Goal: Task Accomplishment & Management: Manage account settings

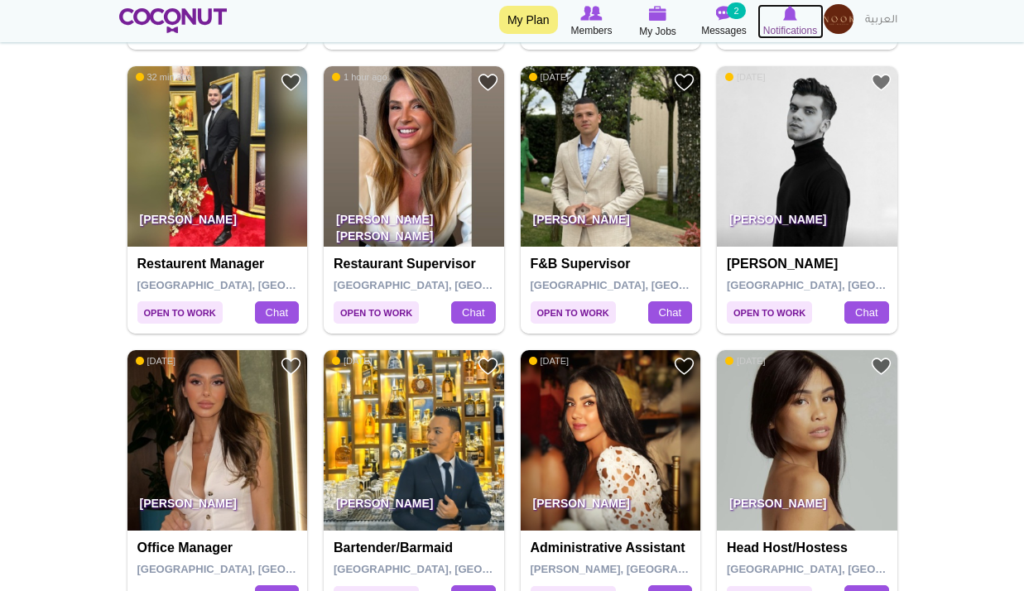
click at [779, 19] on icon at bounding box center [791, 13] width 66 height 18
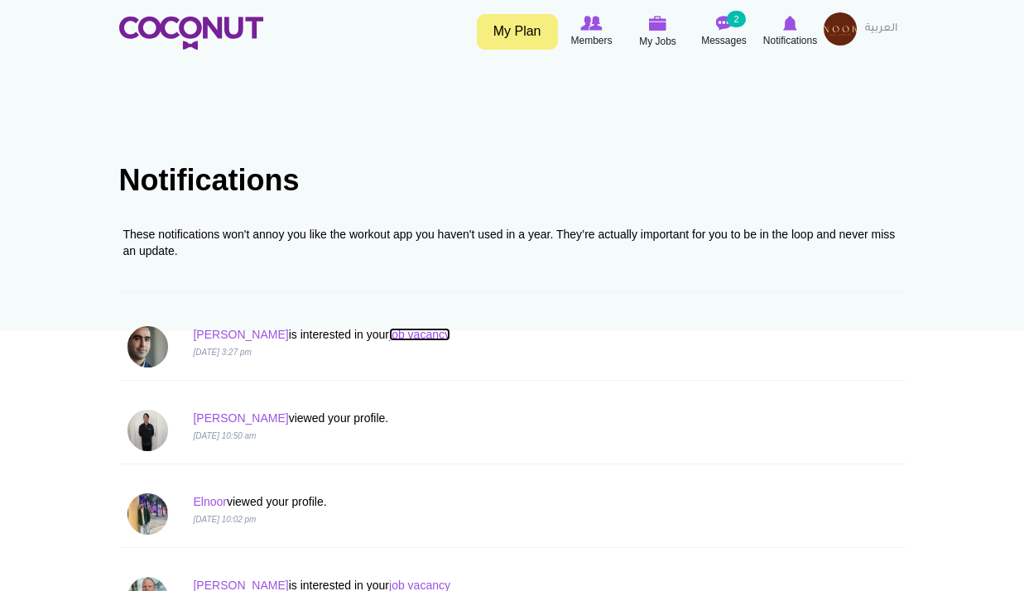
click at [389, 330] on link "job vacancy" at bounding box center [419, 334] width 61 height 13
click at [241, 337] on link "Mohammed" at bounding box center [240, 334] width 95 height 13
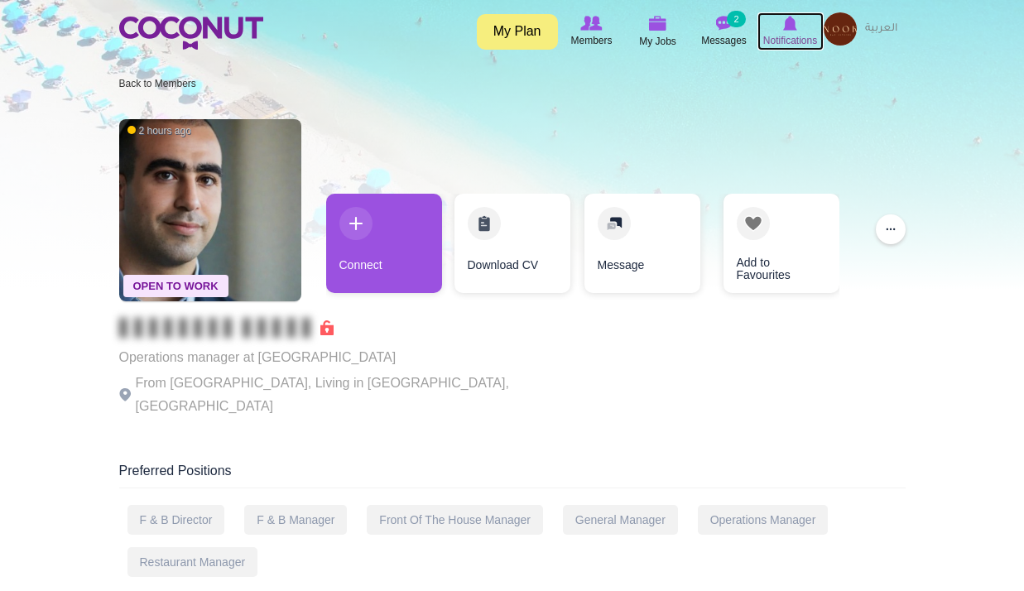
click at [791, 30] on img at bounding box center [790, 23] width 14 height 15
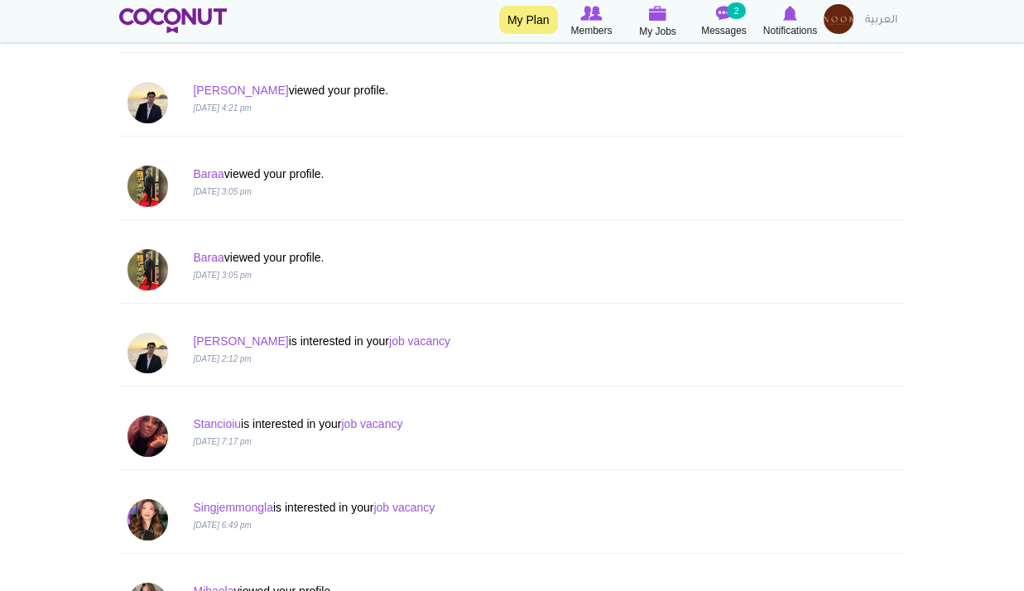
scroll to position [1574, 0]
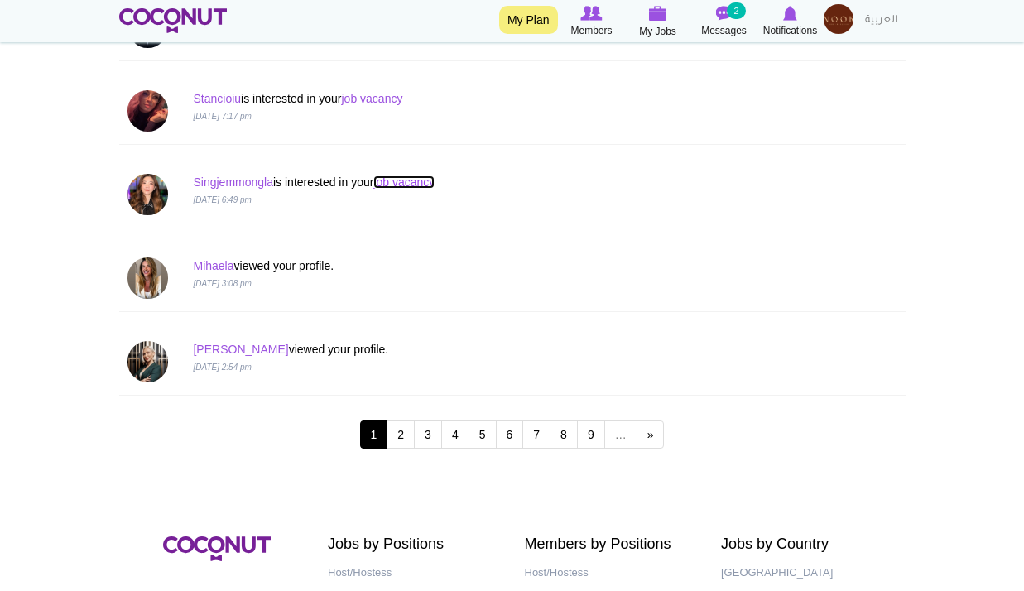
click at [427, 186] on link "job vacancy" at bounding box center [404, 182] width 61 height 13
click at [402, 103] on link "job vacancy" at bounding box center [371, 98] width 61 height 13
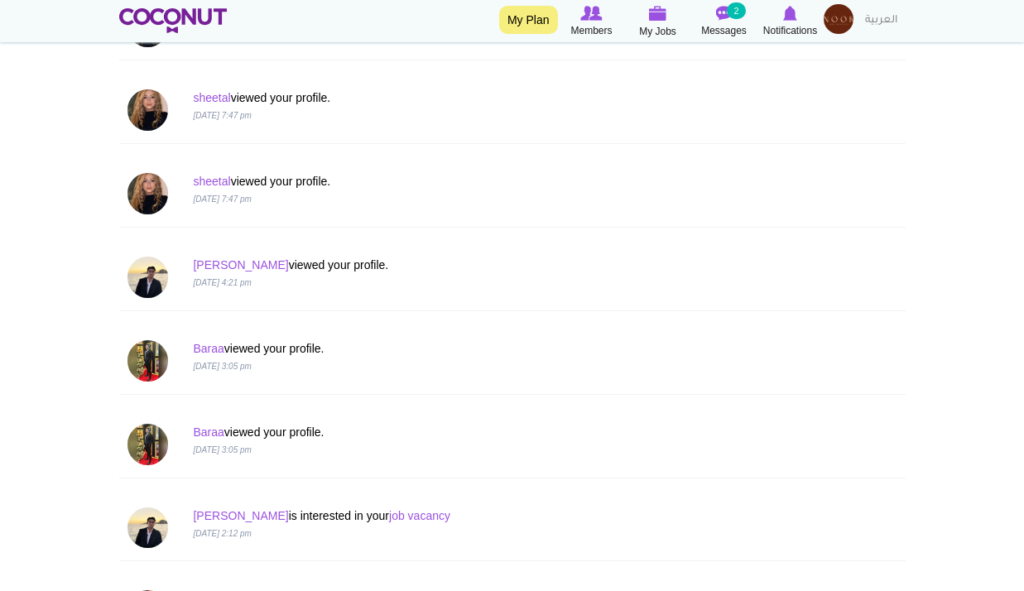
scroll to position [580, 0]
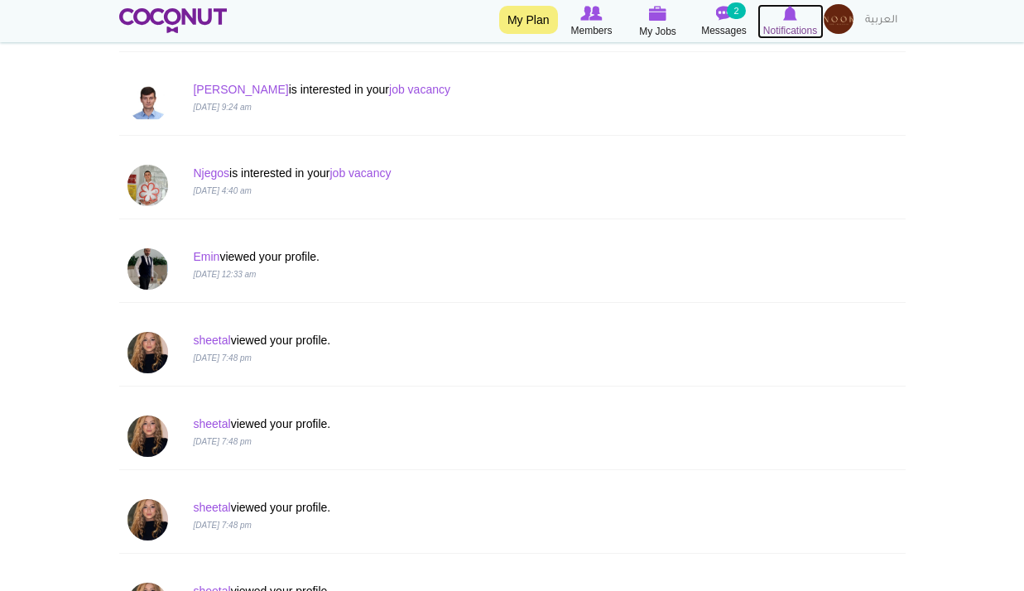
click at [804, 22] on span "Notifications" at bounding box center [791, 30] width 54 height 17
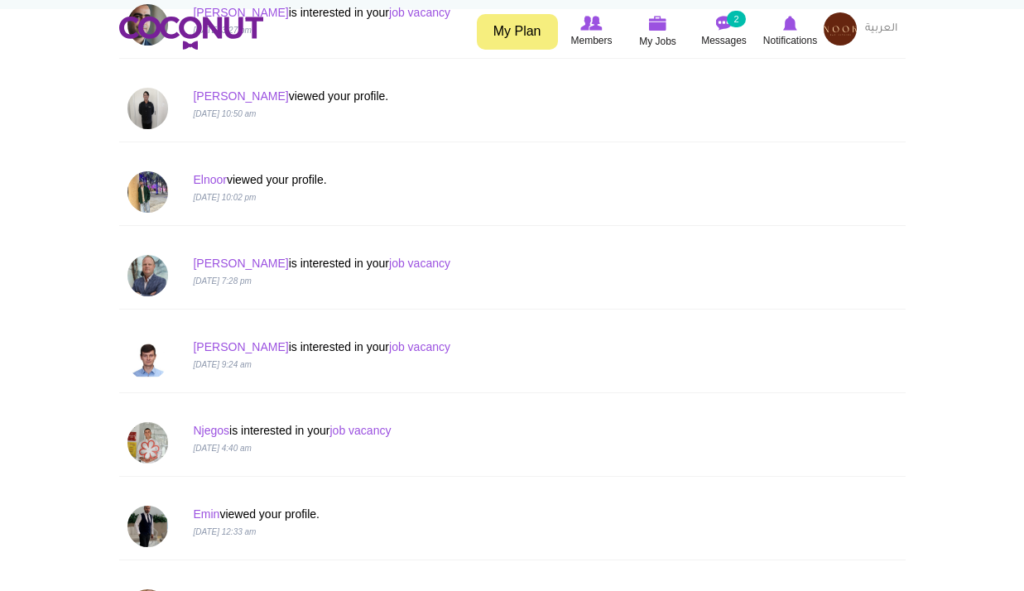
scroll to position [497, 0]
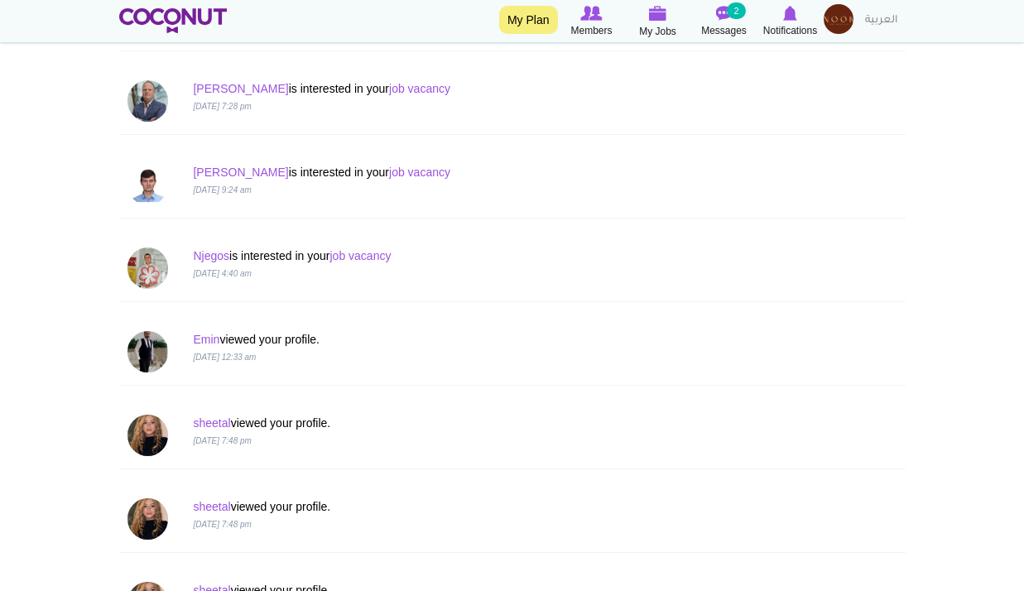
click at [836, 19] on img at bounding box center [839, 19] width 30 height 30
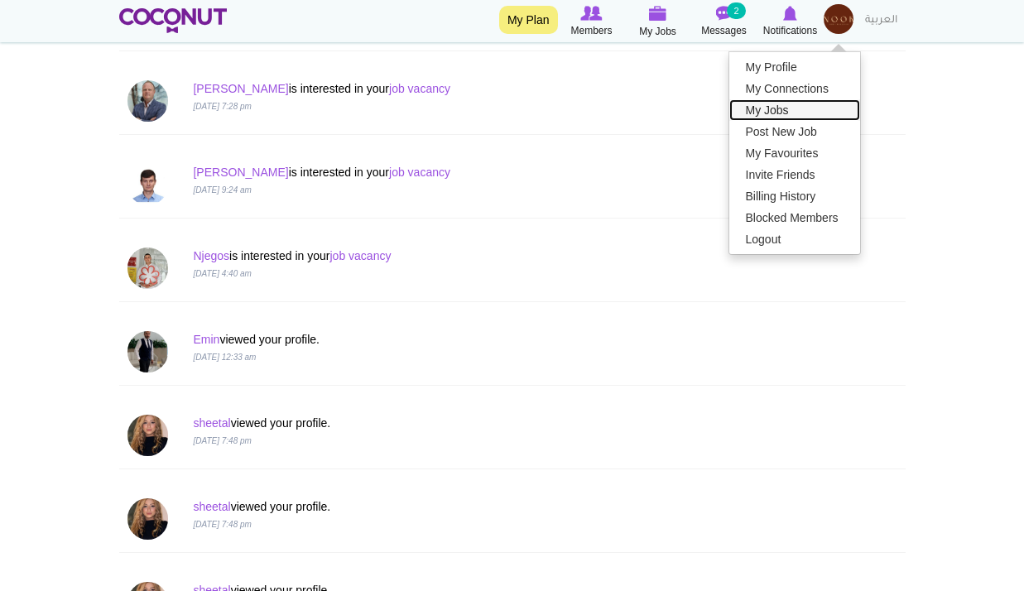
click at [755, 106] on link "My Jobs" at bounding box center [795, 110] width 131 height 22
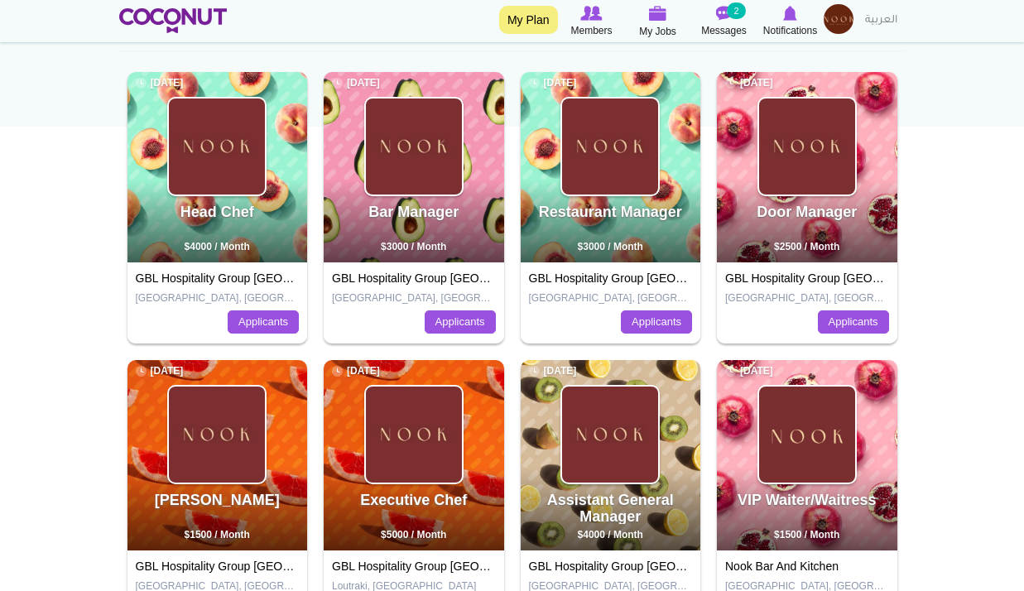
scroll to position [83, 0]
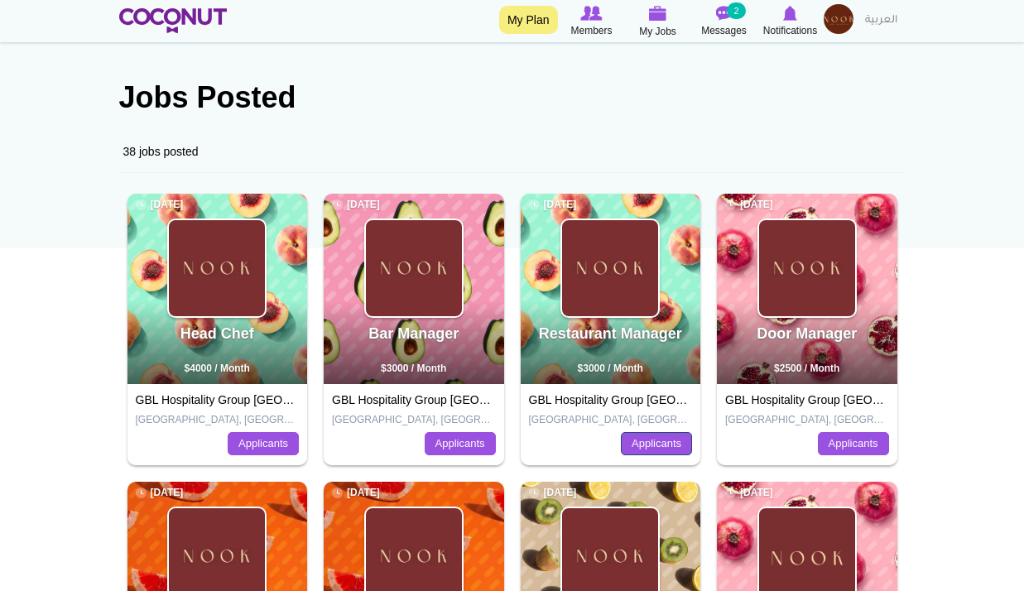
click at [633, 437] on link "Applicants" at bounding box center [656, 443] width 71 height 23
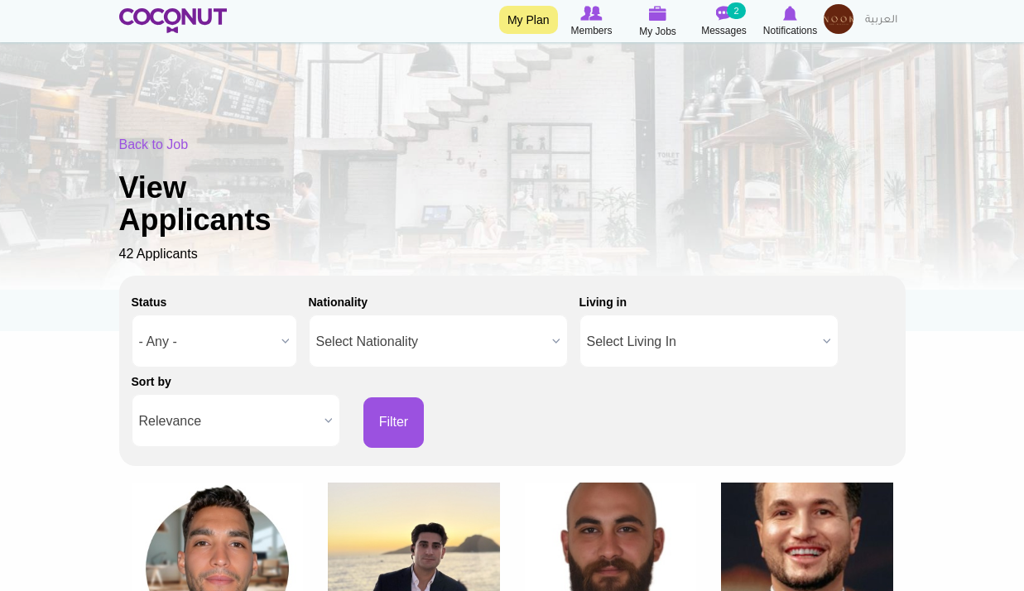
scroll to position [414, 0]
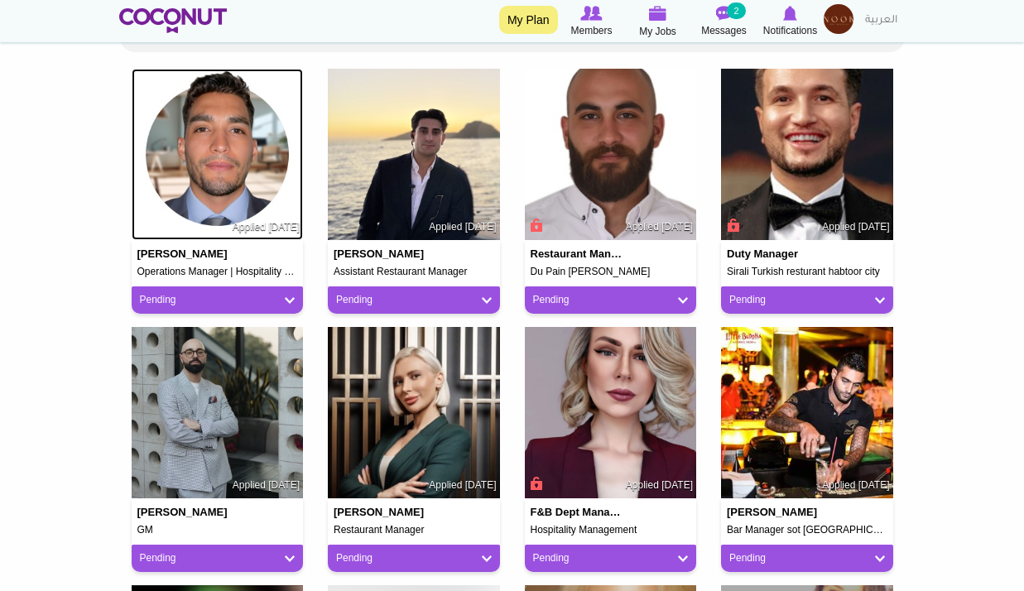
click at [237, 190] on img at bounding box center [218, 155] width 172 height 172
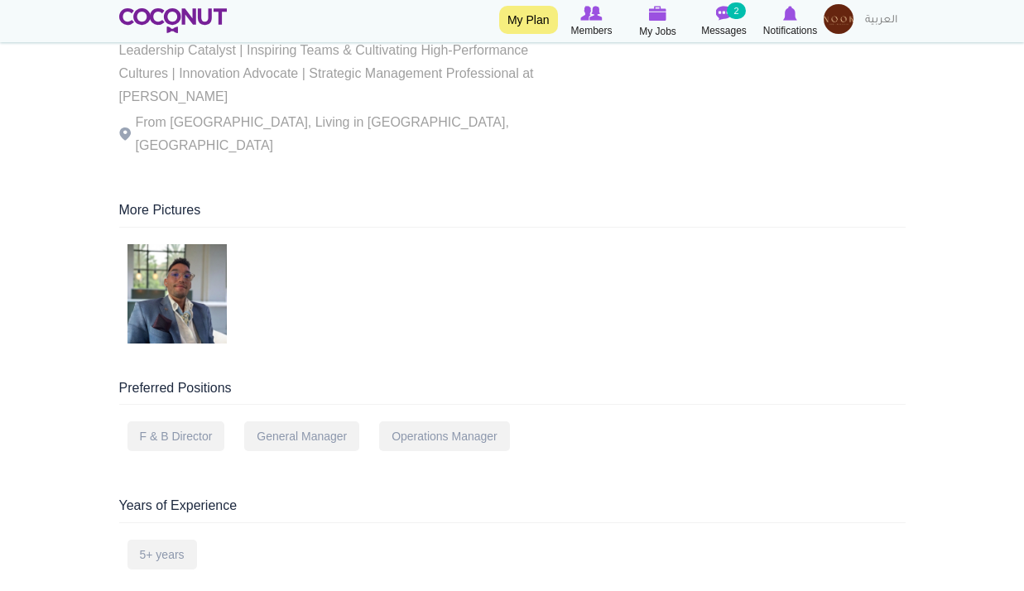
scroll to position [331, 0]
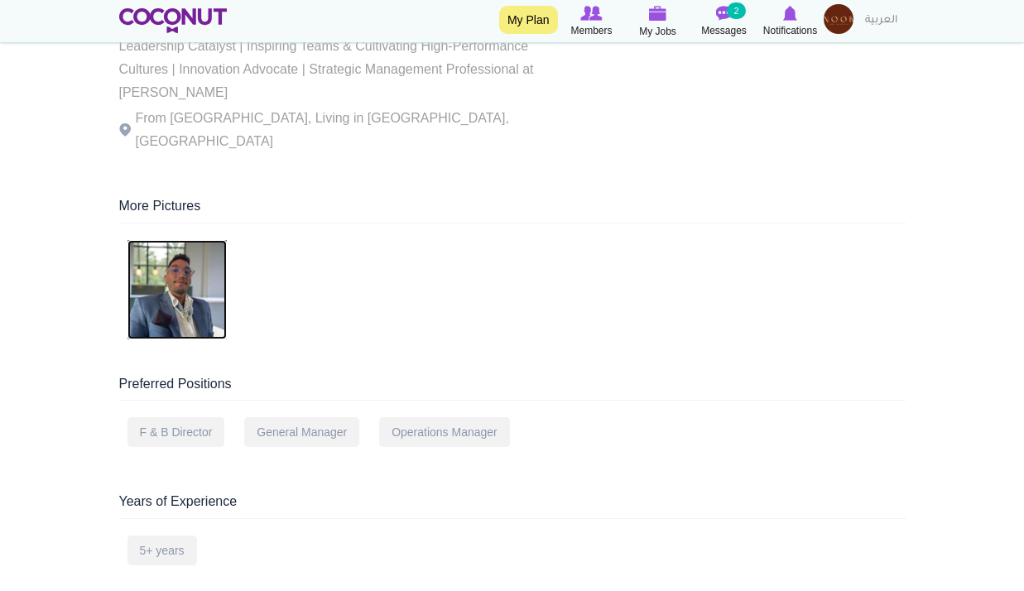
click at [187, 292] on img at bounding box center [177, 289] width 99 height 99
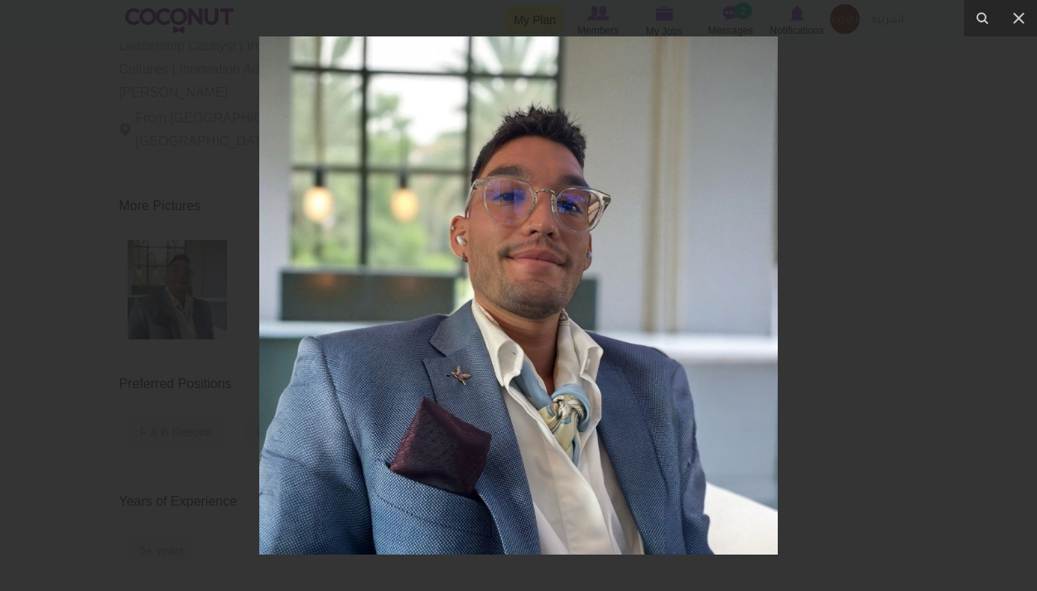
click at [59, 85] on div at bounding box center [518, 295] width 1037 height 591
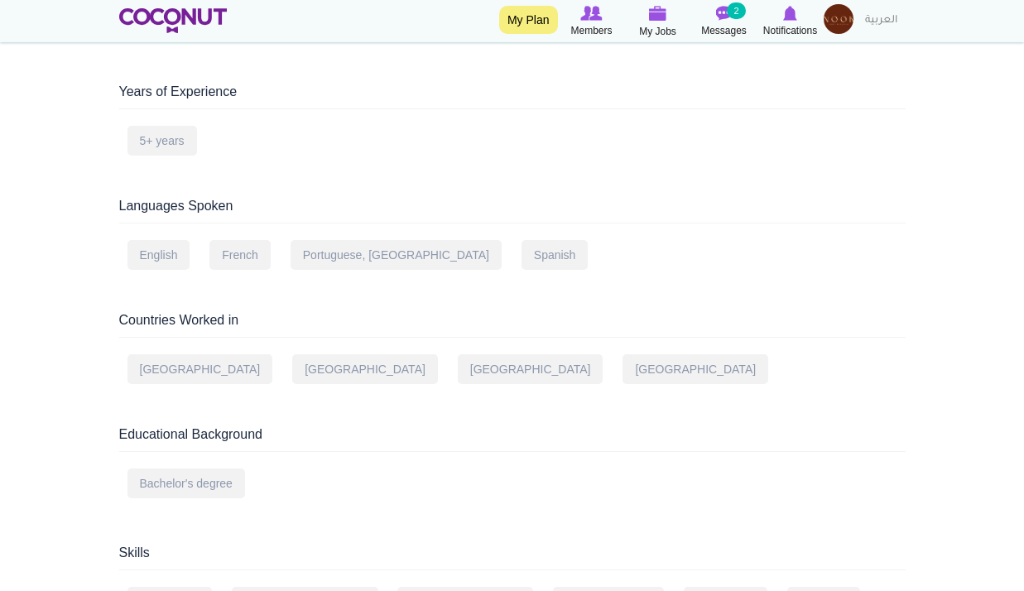
scroll to position [745, 0]
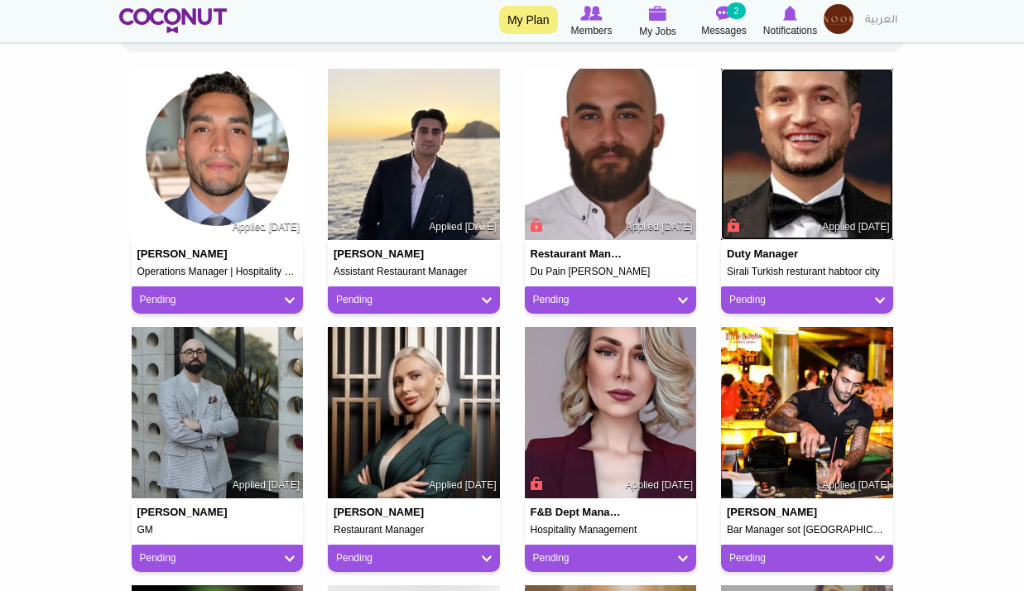
click at [824, 164] on img at bounding box center [807, 155] width 172 height 172
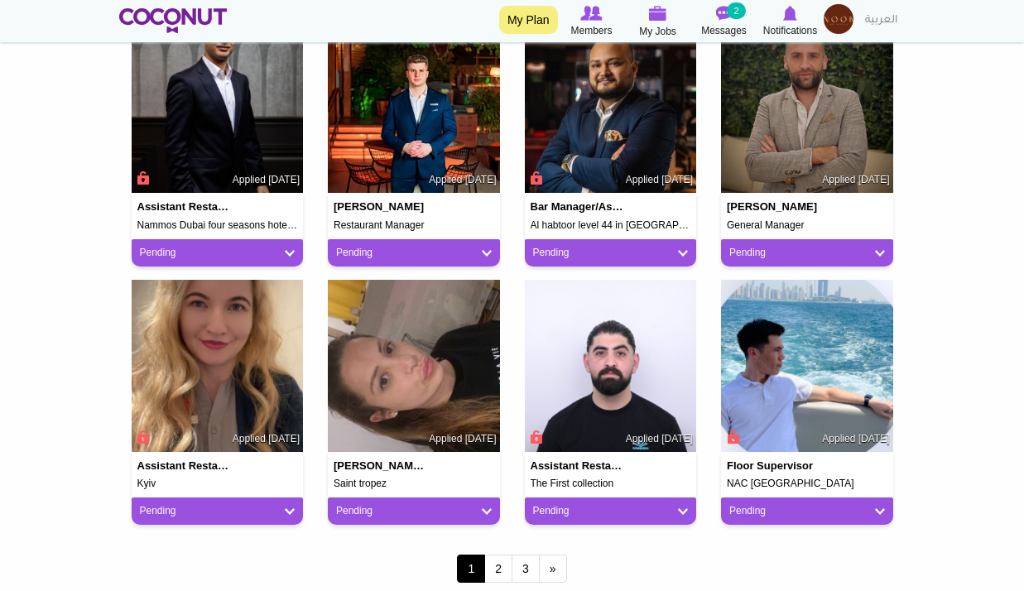
scroll to position [1408, 0]
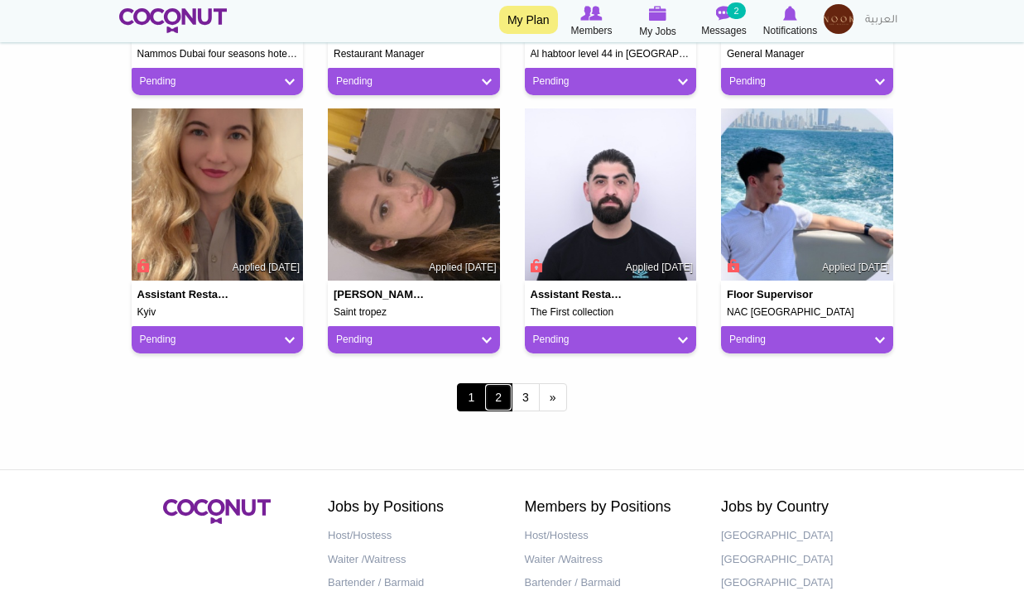
click at [501, 403] on link "2" at bounding box center [498, 397] width 28 height 28
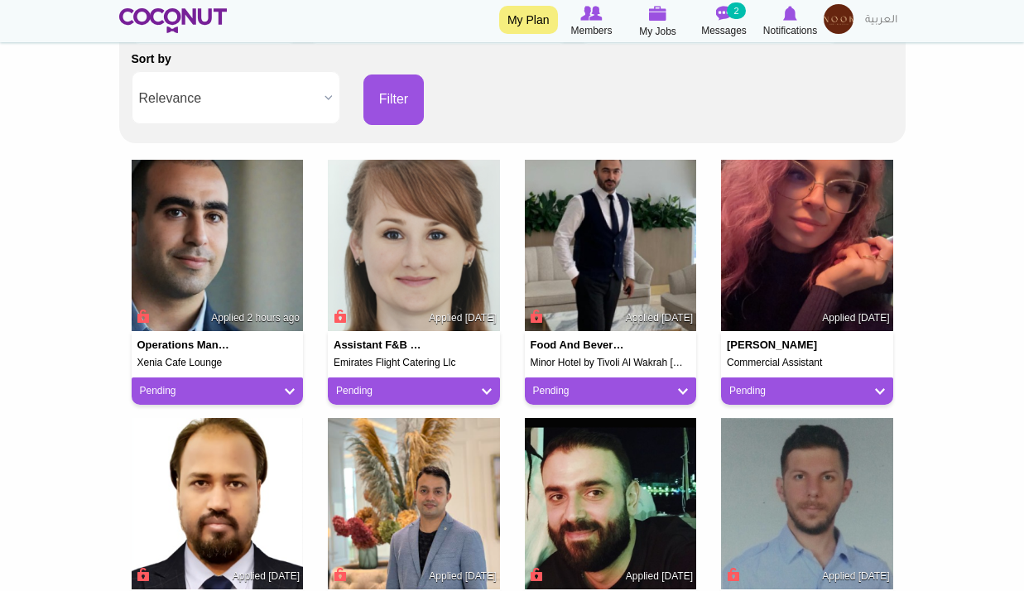
scroll to position [331, 0]
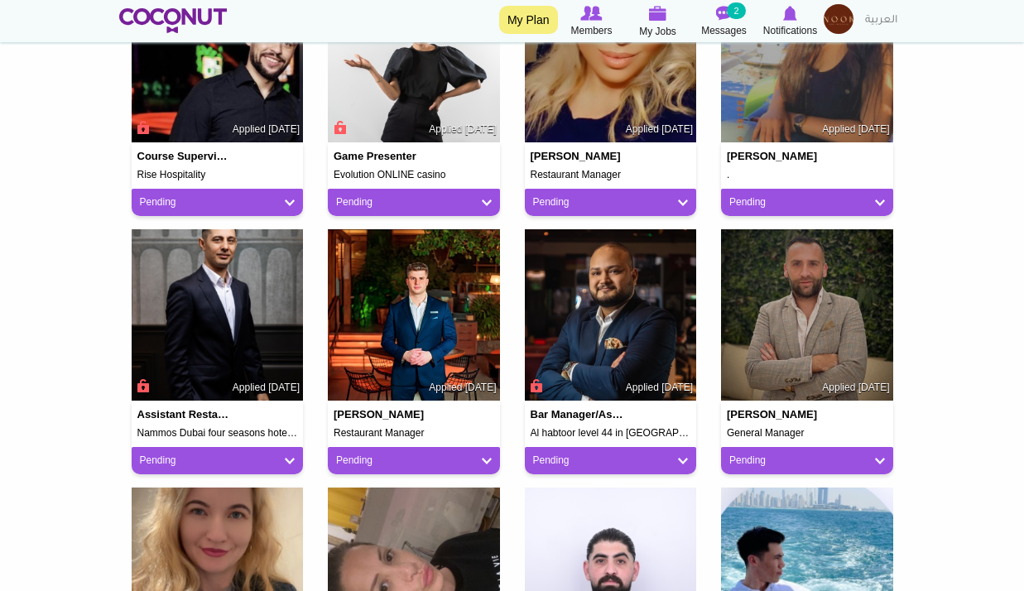
scroll to position [1408, 0]
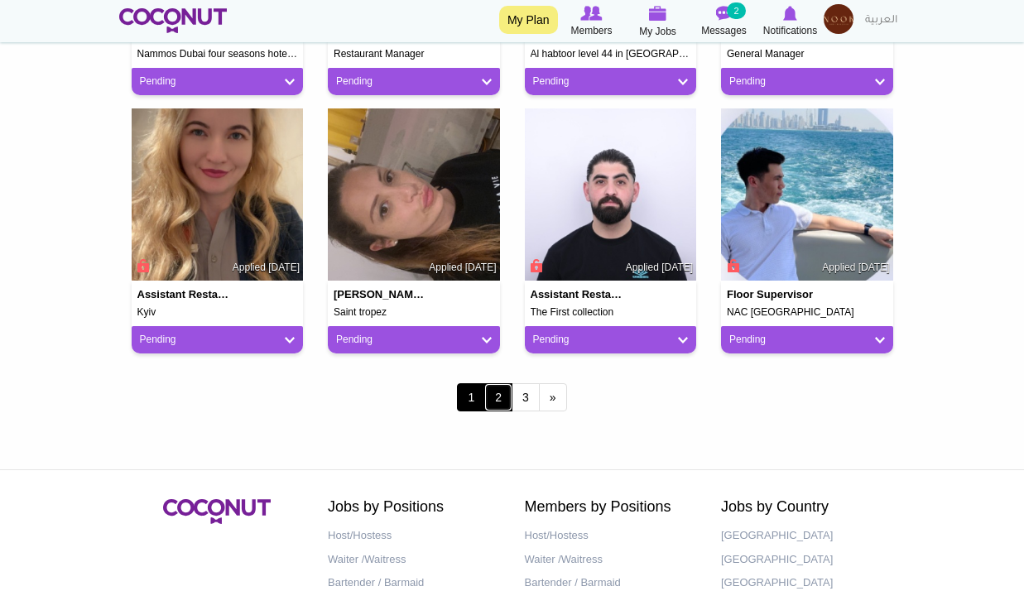
click at [503, 406] on link "2" at bounding box center [498, 397] width 28 height 28
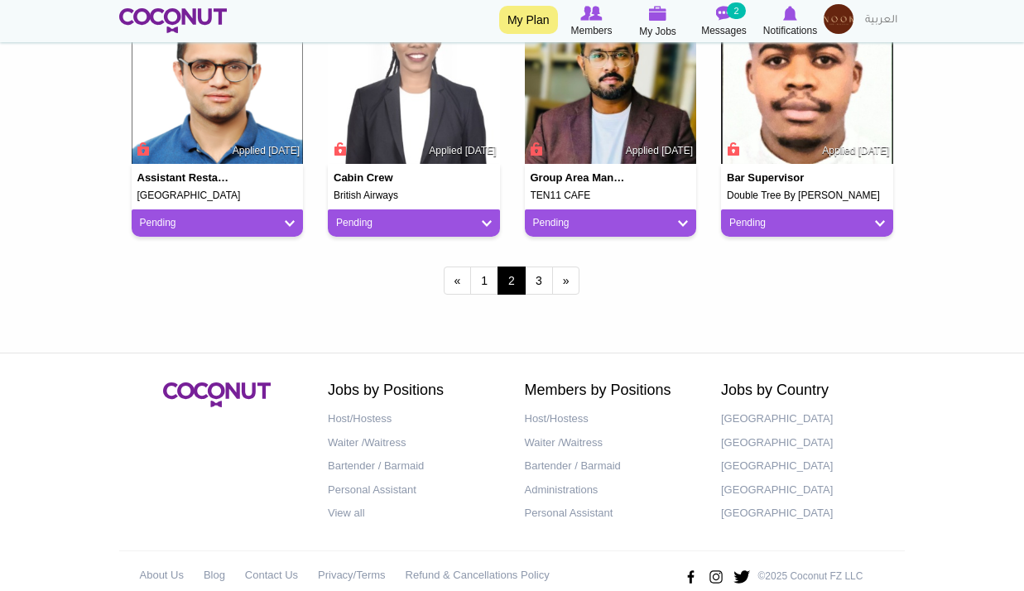
scroll to position [1554, 0]
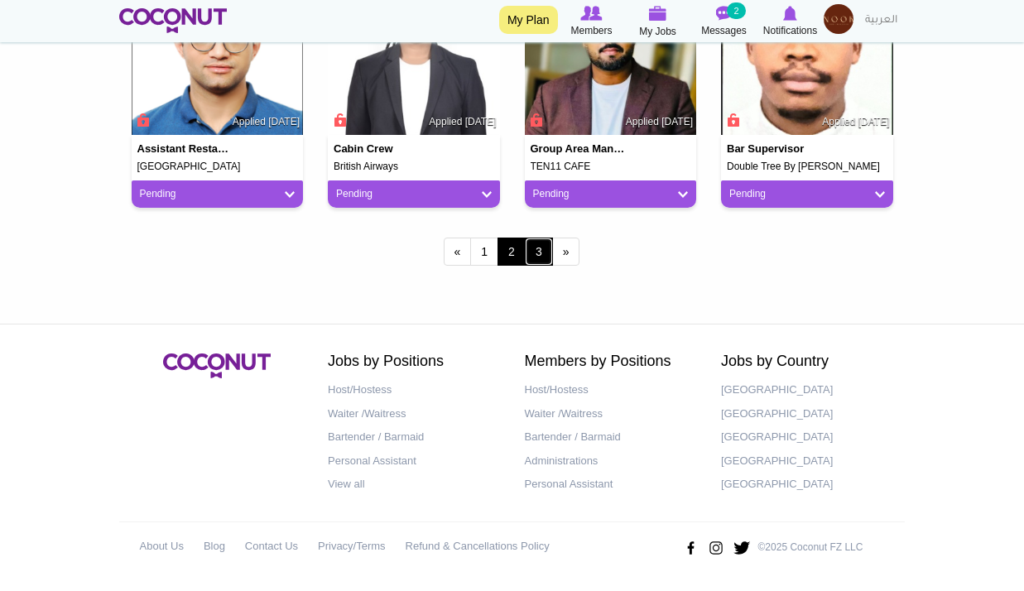
click at [534, 254] on link "3" at bounding box center [539, 252] width 28 height 28
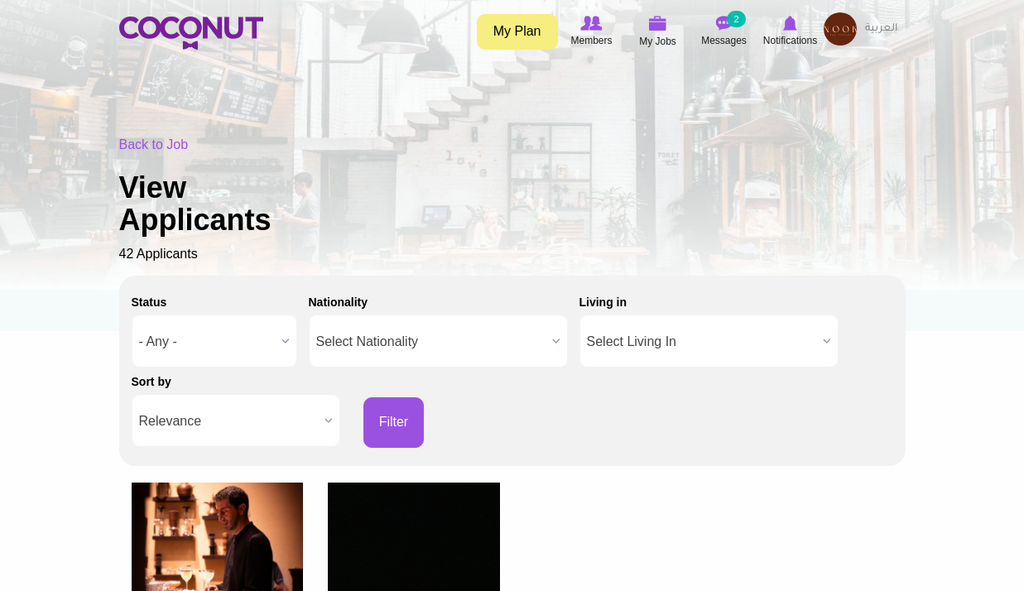
scroll to position [331, 0]
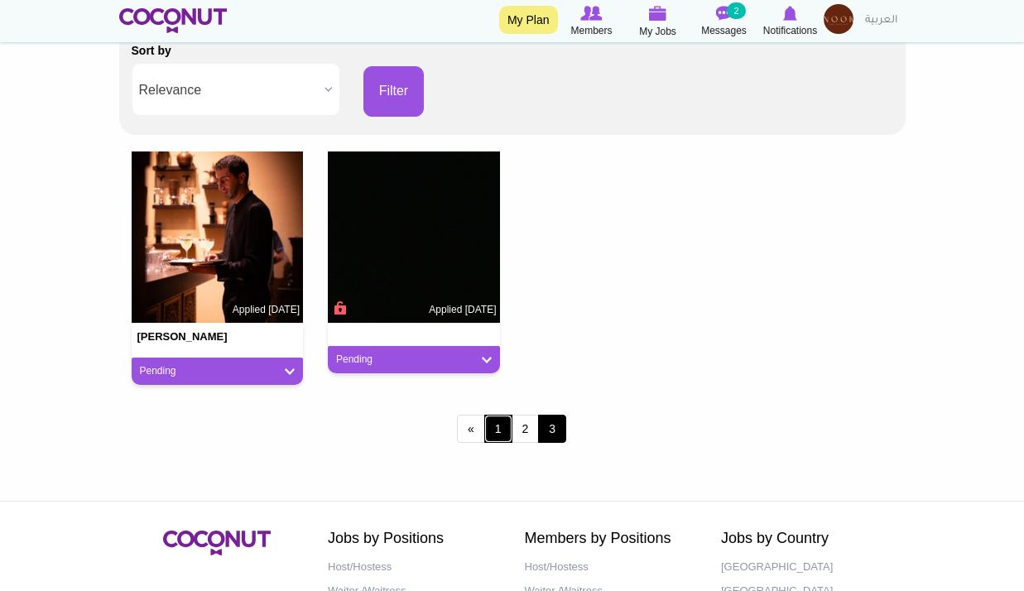
click at [496, 426] on link "1" at bounding box center [498, 429] width 28 height 28
click at [497, 429] on link "1" at bounding box center [498, 429] width 28 height 28
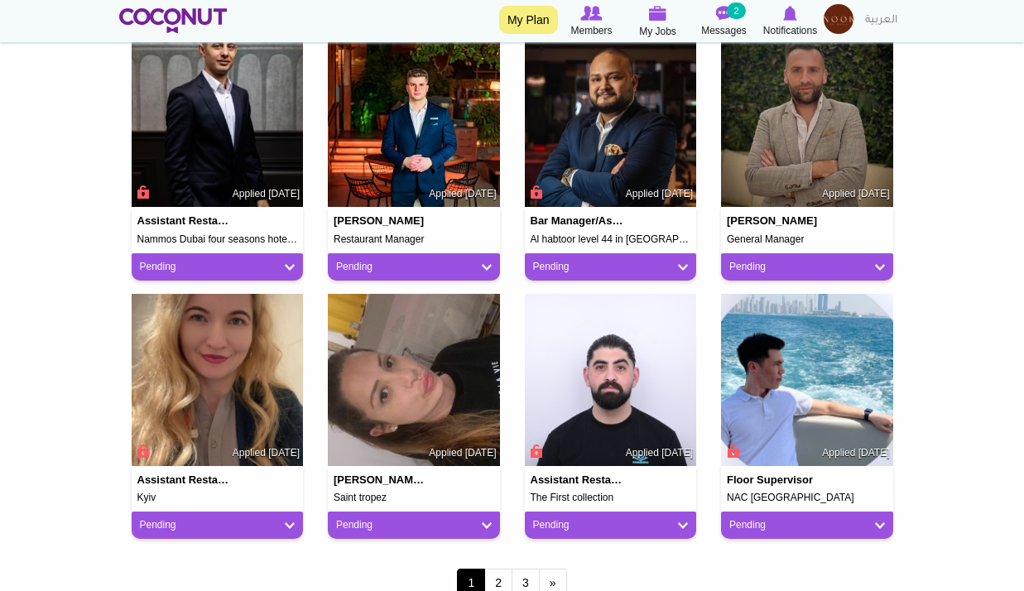
scroll to position [1471, 0]
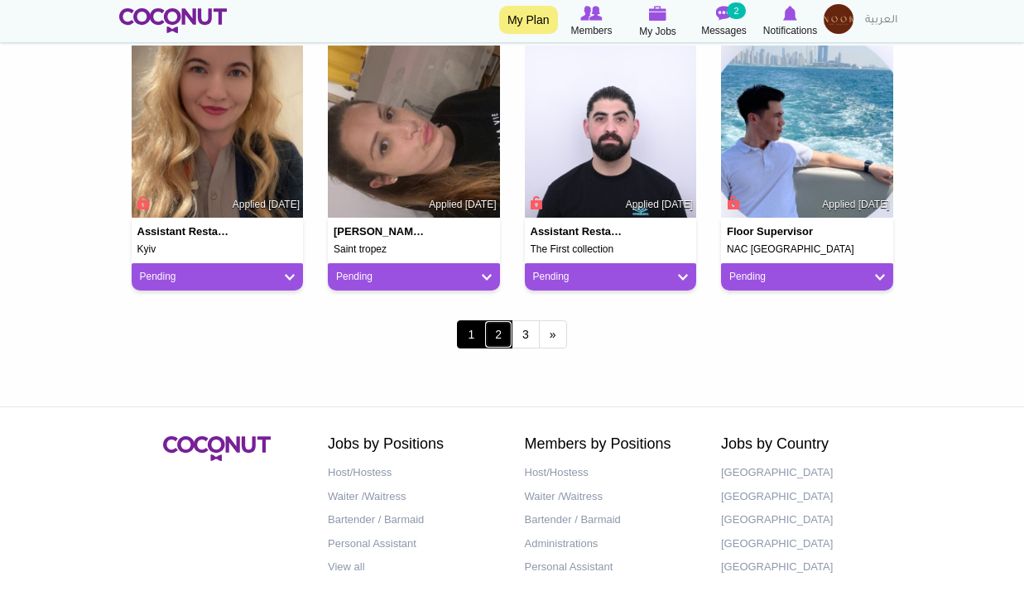
click at [502, 331] on link "2" at bounding box center [498, 335] width 28 height 28
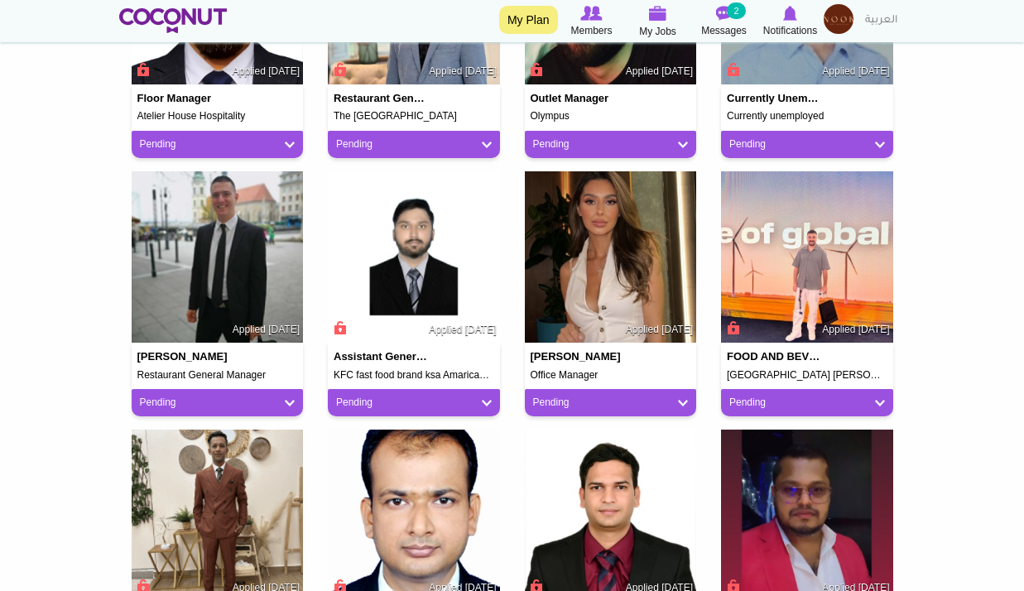
scroll to position [1325, 0]
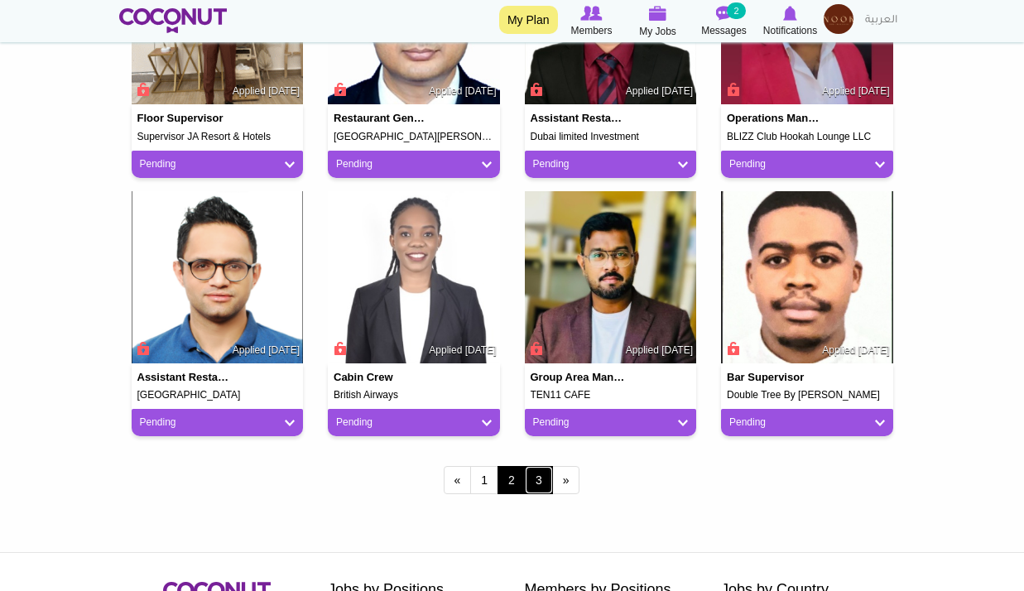
click at [530, 487] on link "3" at bounding box center [539, 480] width 28 height 28
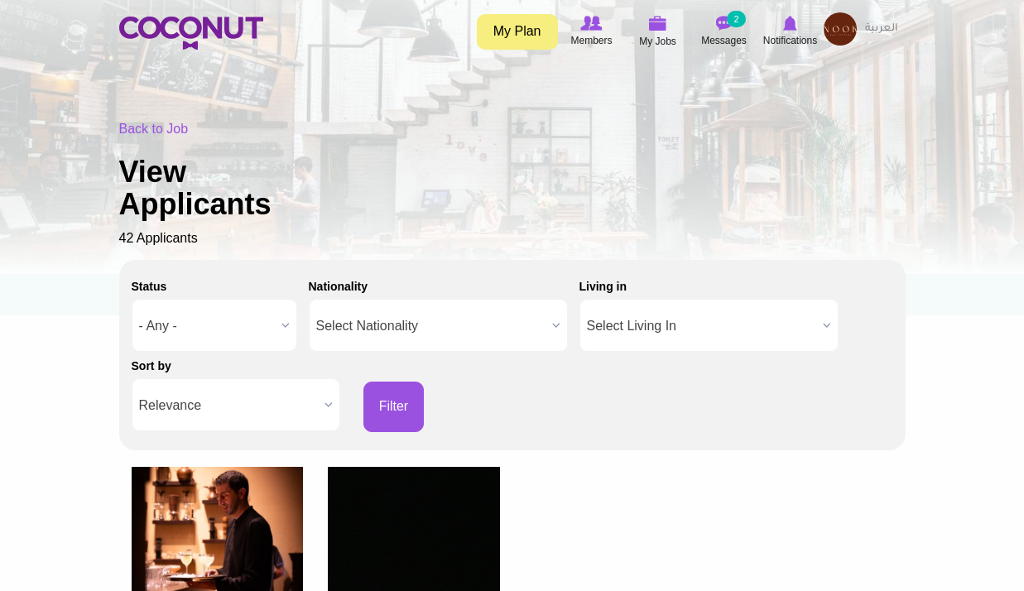
scroll to position [248, 0]
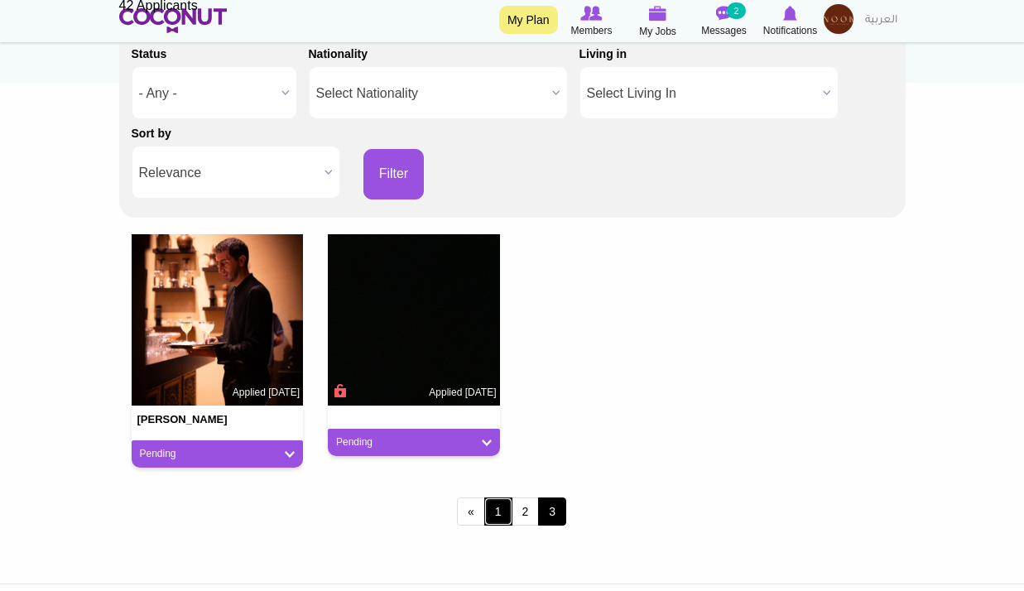
click at [500, 520] on link "1" at bounding box center [498, 512] width 28 height 28
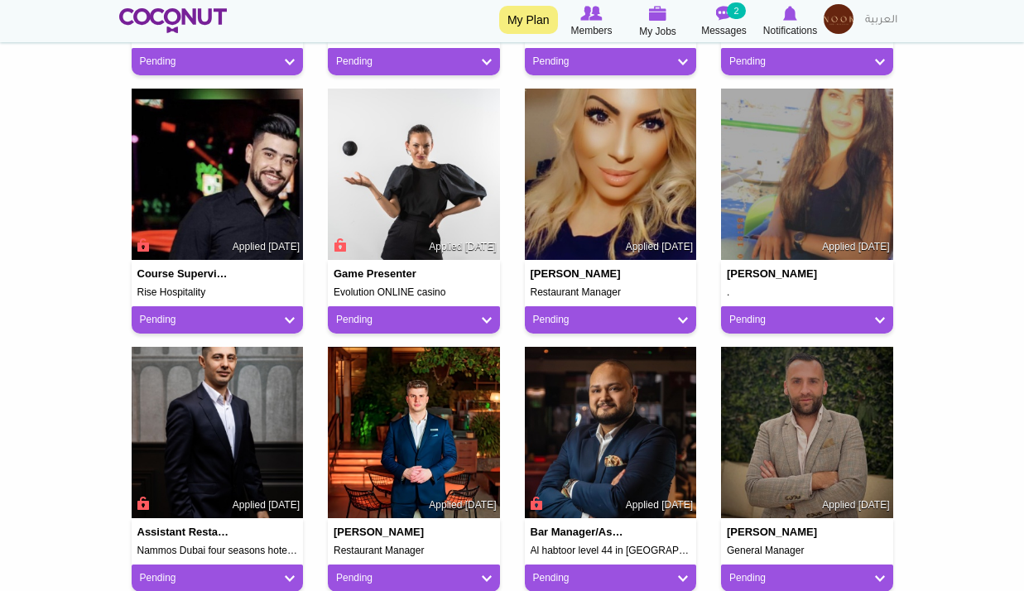
scroll to position [994, 0]
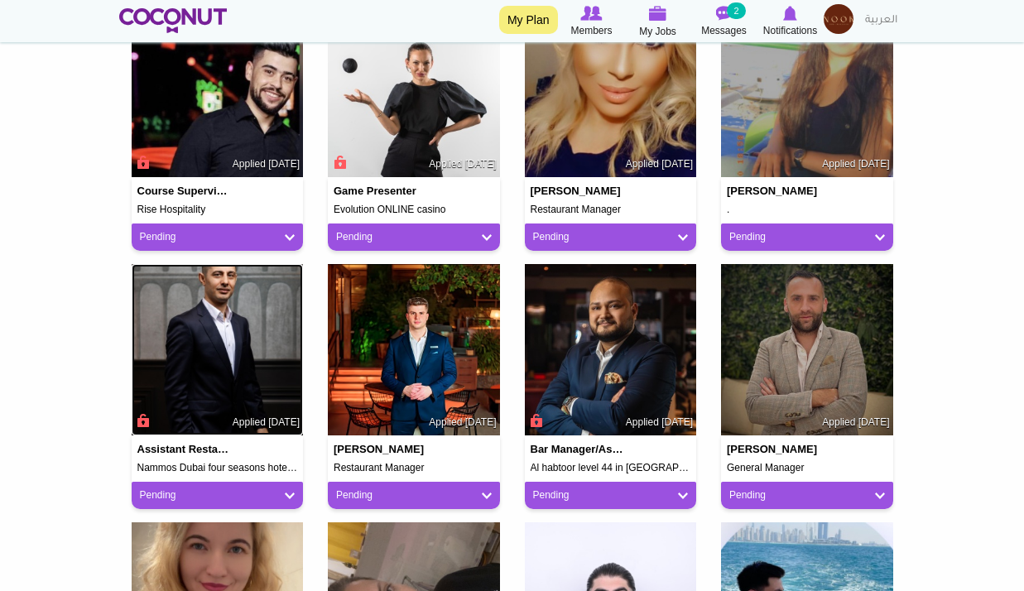
click at [200, 355] on img at bounding box center [218, 350] width 172 height 172
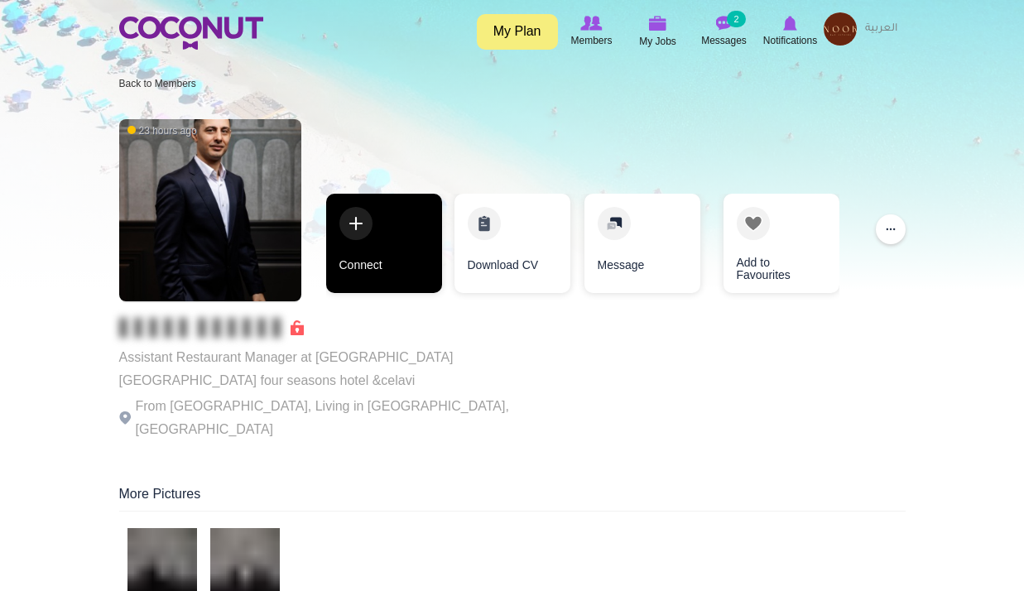
click at [406, 249] on link "Connect" at bounding box center [384, 243] width 116 height 99
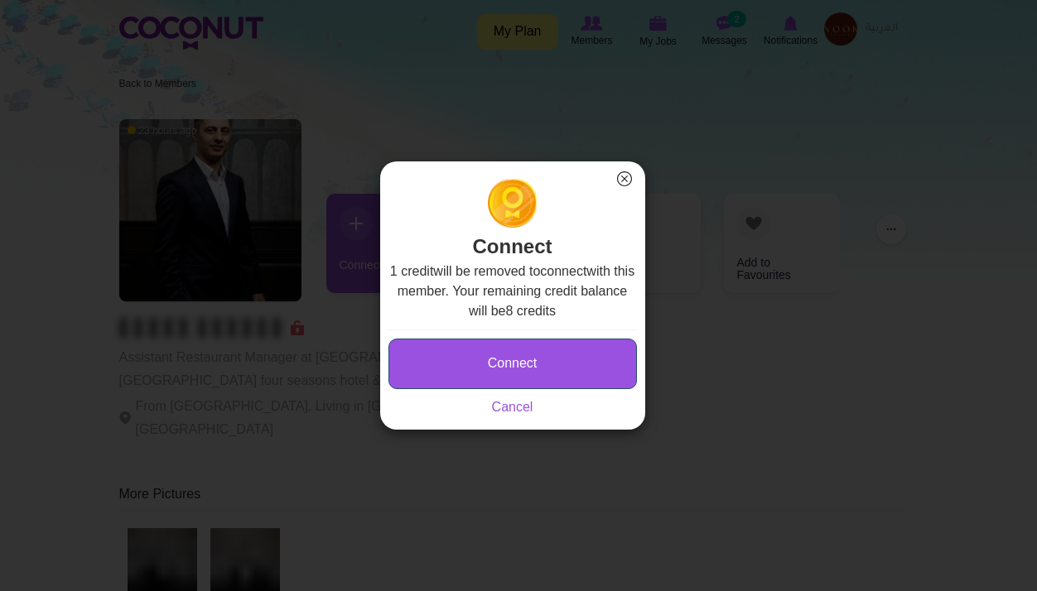
click at [508, 378] on button "Connect" at bounding box center [512, 364] width 248 height 51
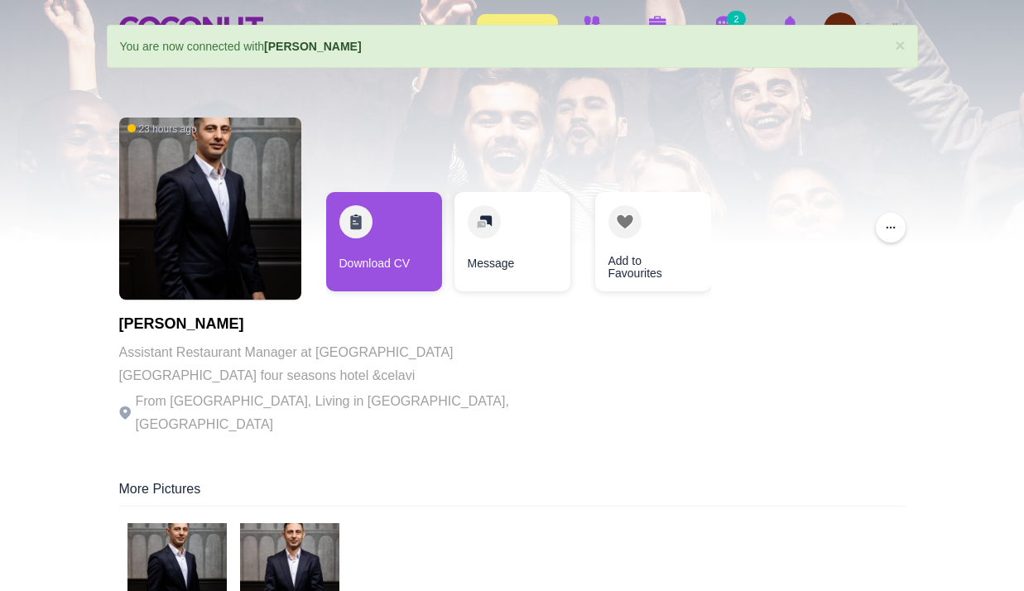
scroll to position [83, 0]
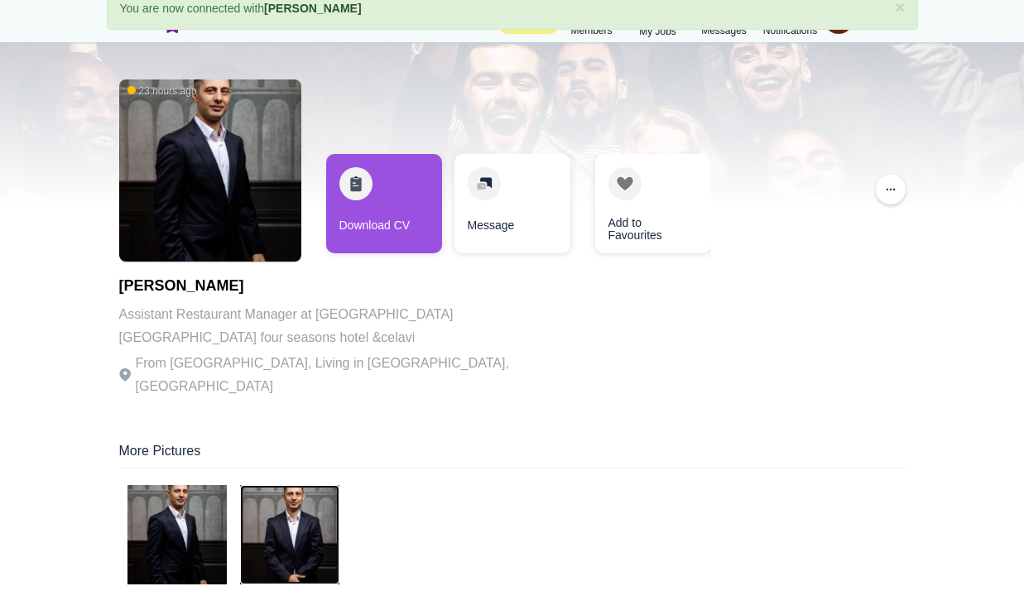
click at [298, 492] on img at bounding box center [289, 534] width 99 height 99
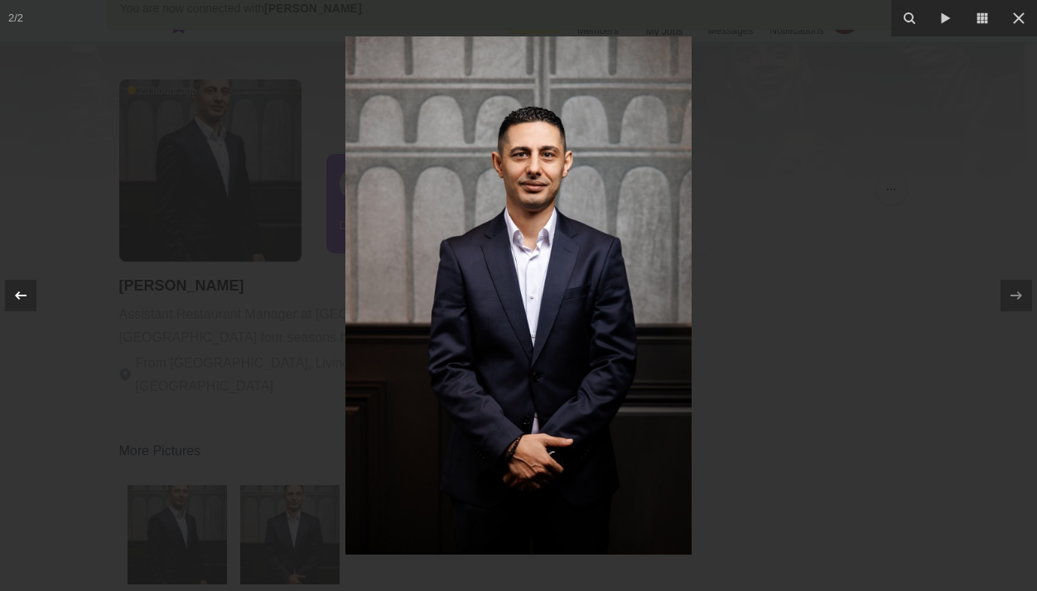
click at [19, 291] on icon at bounding box center [21, 296] width 20 height 20
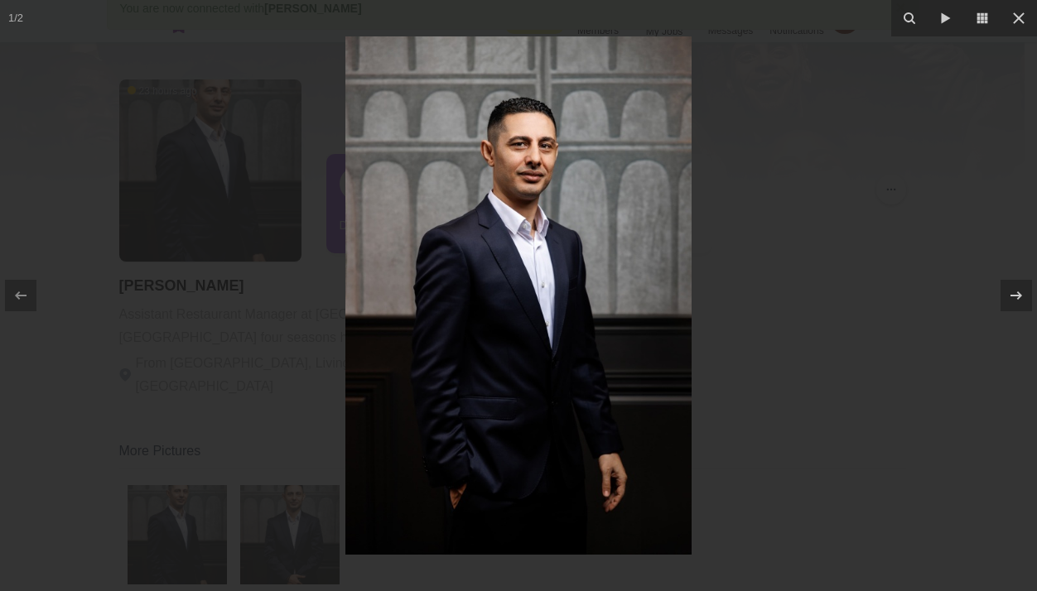
click at [81, 254] on div at bounding box center [518, 295] width 1037 height 591
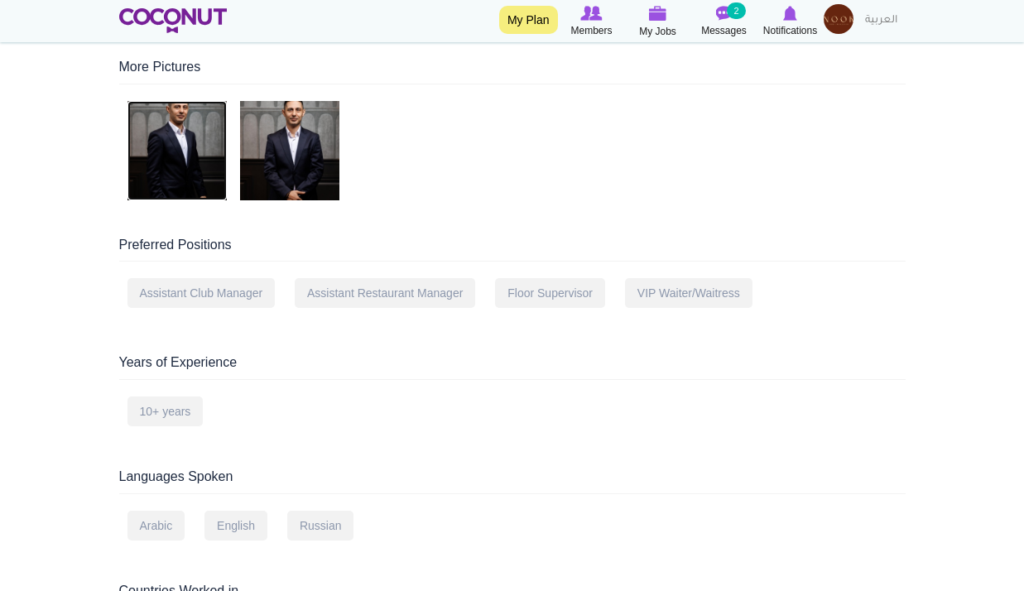
scroll to position [287, 0]
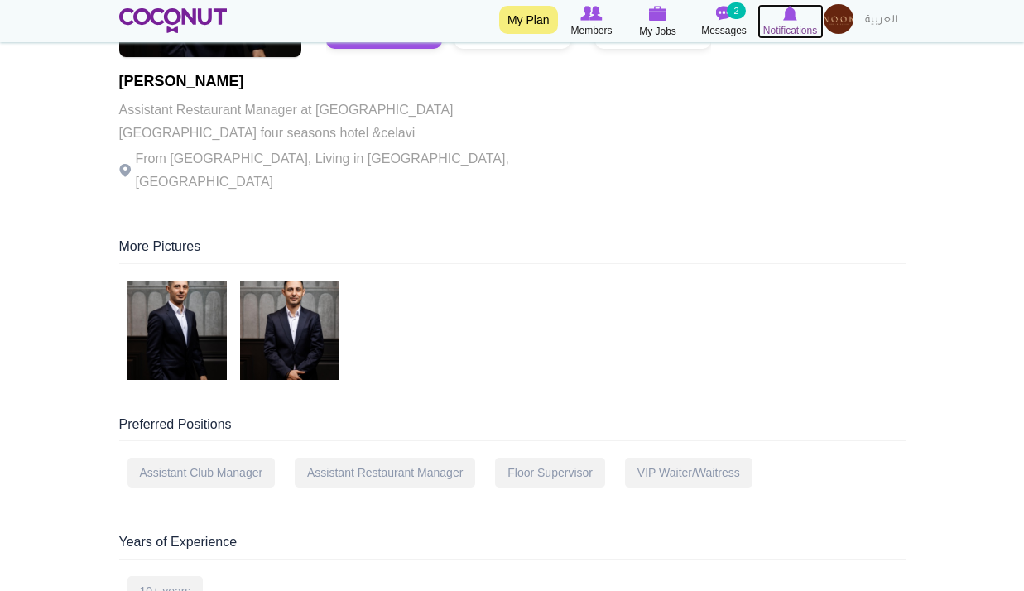
click at [784, 31] on span "Notifications" at bounding box center [791, 30] width 54 height 17
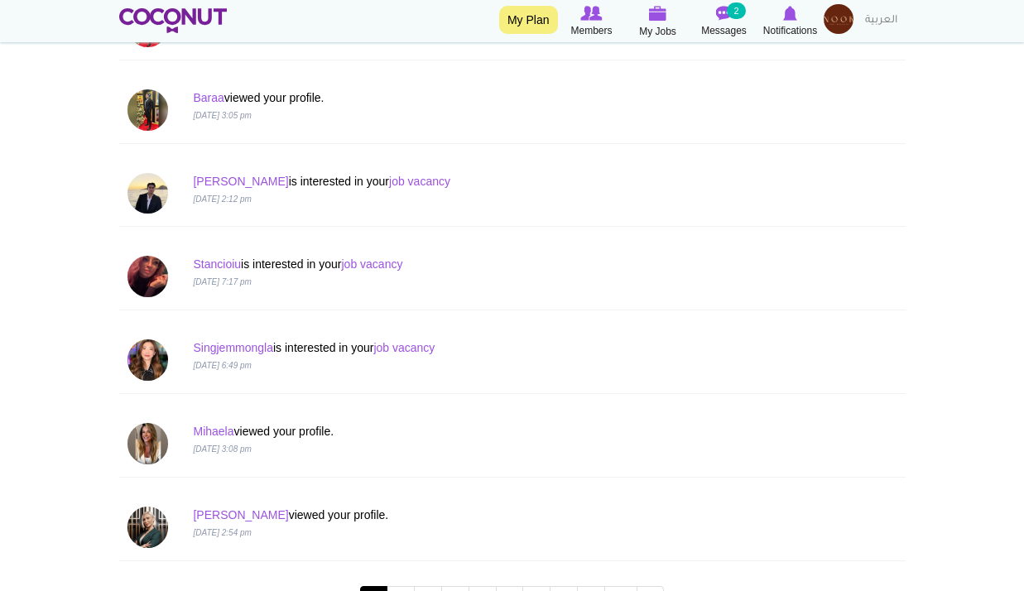
scroll to position [1757, 0]
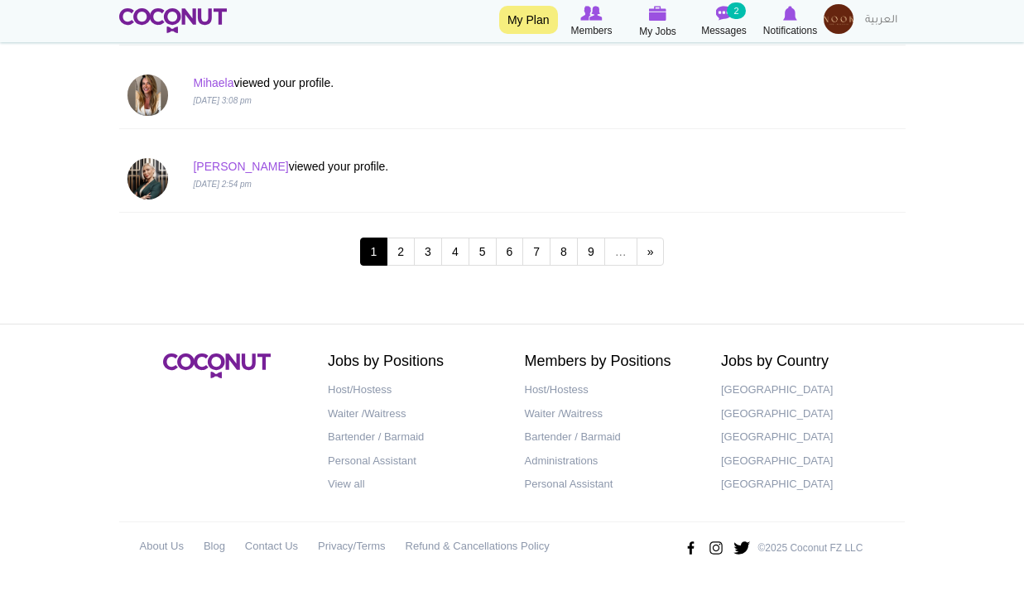
click at [721, 123] on div "[PERSON_NAME] viewed your profile. [DATE] 3:08 pm" at bounding box center [512, 95] width 795 height 67
